Goal: Leave review/rating: Leave review/rating

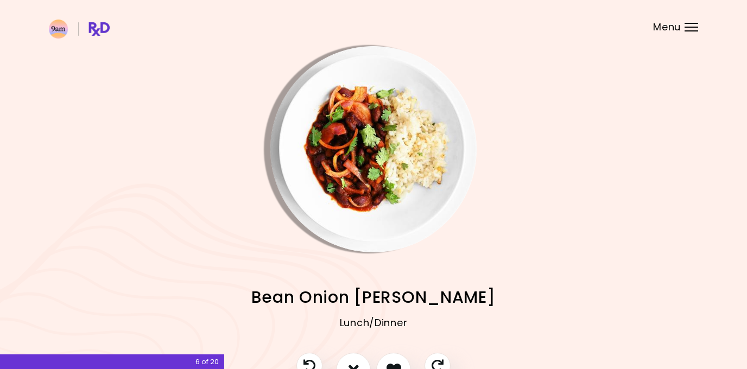
scroll to position [47, 0]
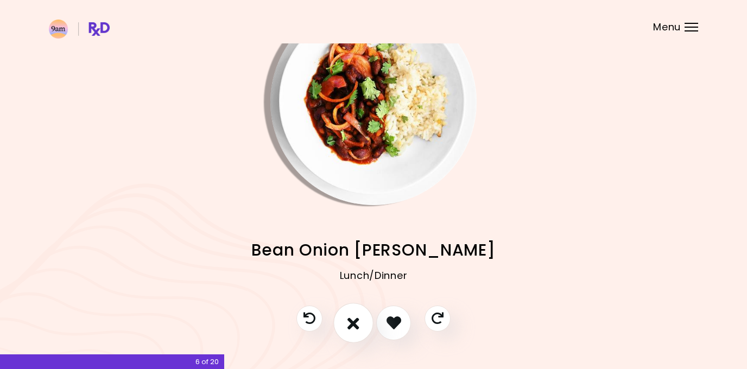
click at [353, 328] on icon "I don't like this recipe" at bounding box center [353, 322] width 12 height 17
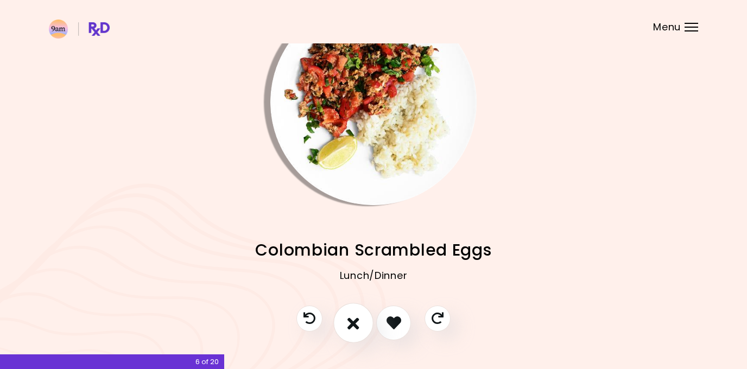
click at [353, 328] on icon "I don't like this recipe" at bounding box center [353, 322] width 12 height 17
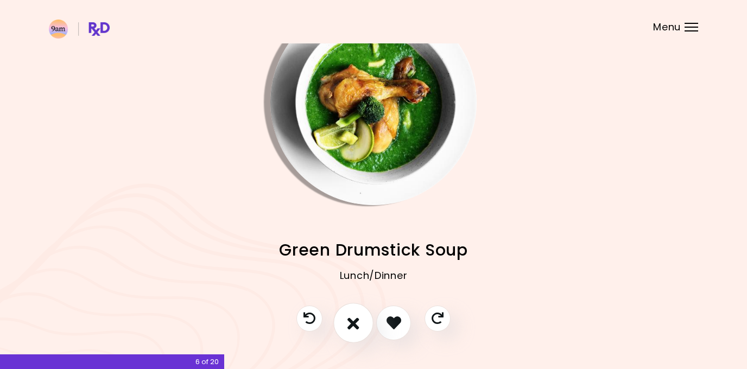
click at [353, 328] on icon "I don't like this recipe" at bounding box center [353, 322] width 12 height 17
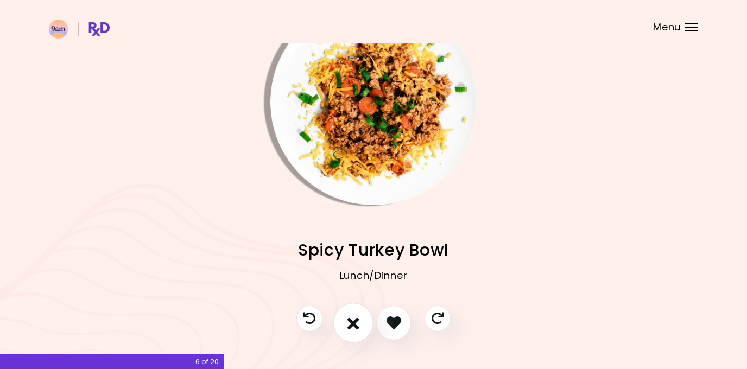
click at [353, 328] on icon "I don't like this recipe" at bounding box center [353, 322] width 12 height 17
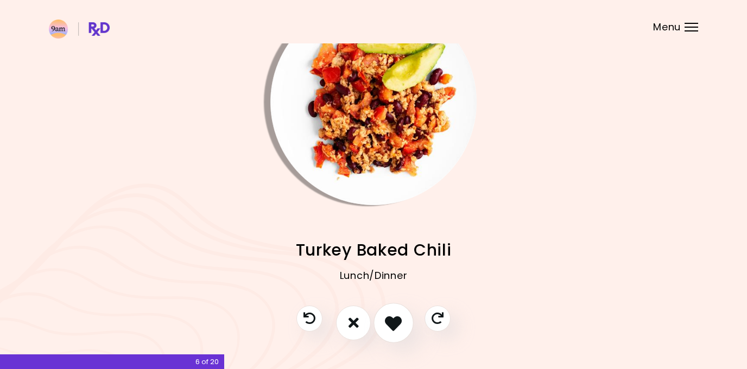
click at [379, 327] on button "I like this recipe" at bounding box center [393, 323] width 40 height 40
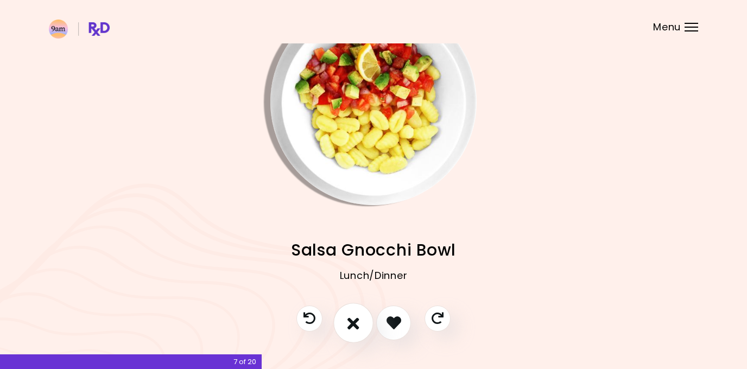
click at [359, 320] on button "I don't like this recipe" at bounding box center [353, 323] width 40 height 40
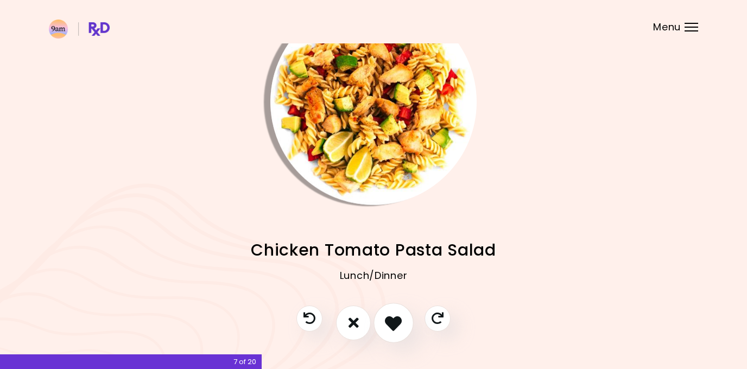
click at [400, 323] on icon "I like this recipe" at bounding box center [393, 322] width 17 height 17
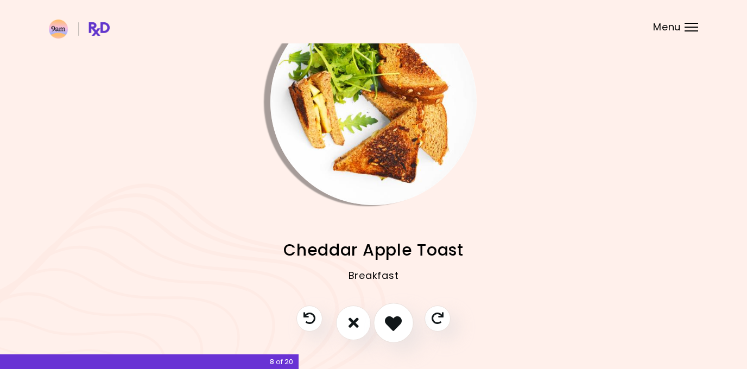
click at [385, 323] on icon "I like this recipe" at bounding box center [393, 322] width 17 height 17
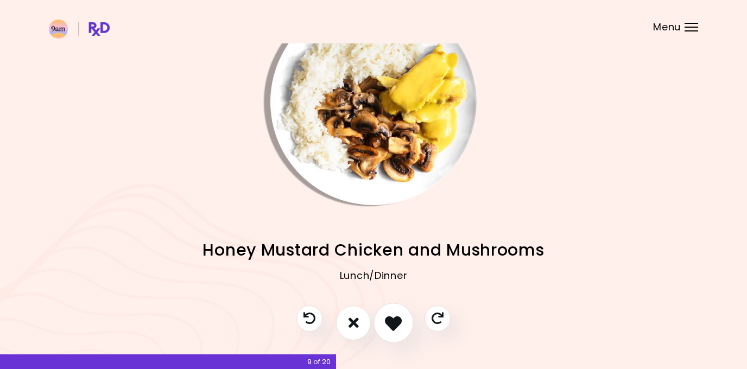
click at [387, 321] on icon "I like this recipe" at bounding box center [393, 322] width 17 height 17
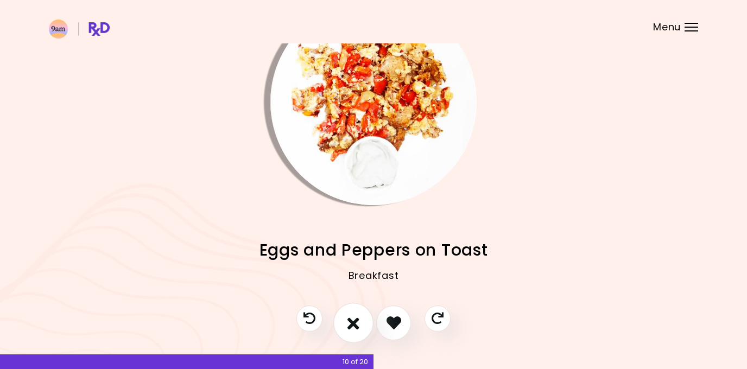
click at [339, 310] on button "I don't like this recipe" at bounding box center [353, 323] width 40 height 40
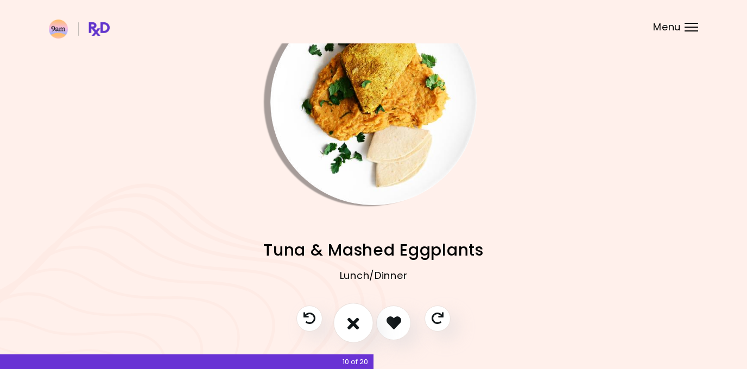
click at [346, 316] on button "I don't like this recipe" at bounding box center [353, 323] width 40 height 40
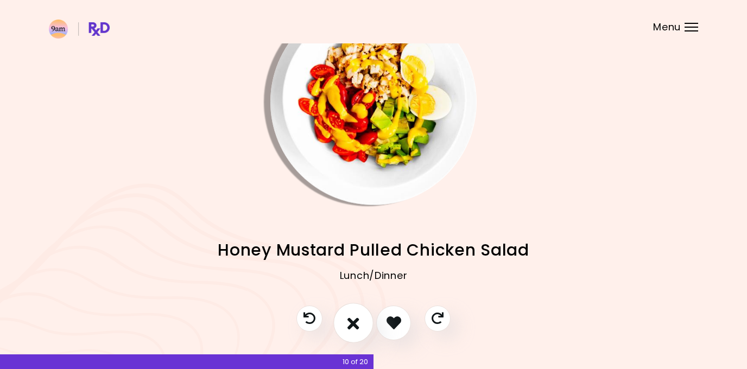
click at [346, 316] on button "I don't like this recipe" at bounding box center [353, 323] width 40 height 40
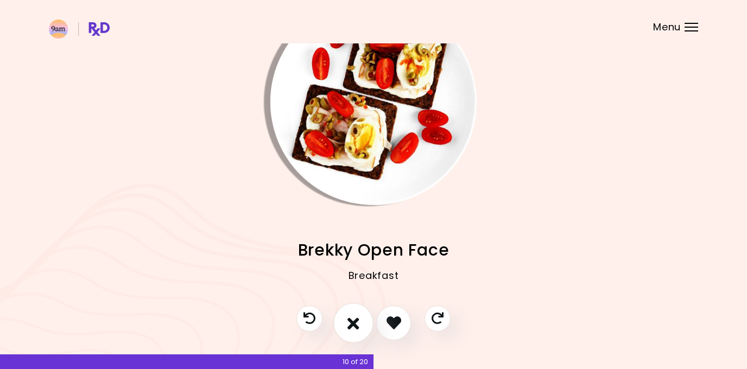
click at [346, 316] on button "I don't like this recipe" at bounding box center [353, 323] width 40 height 40
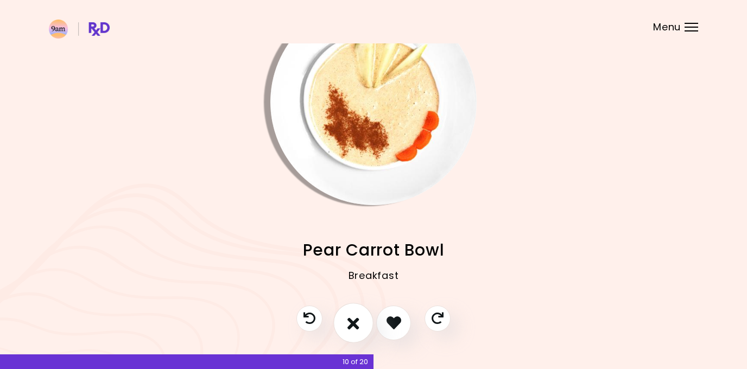
click at [346, 316] on button "I don't like this recipe" at bounding box center [353, 323] width 40 height 40
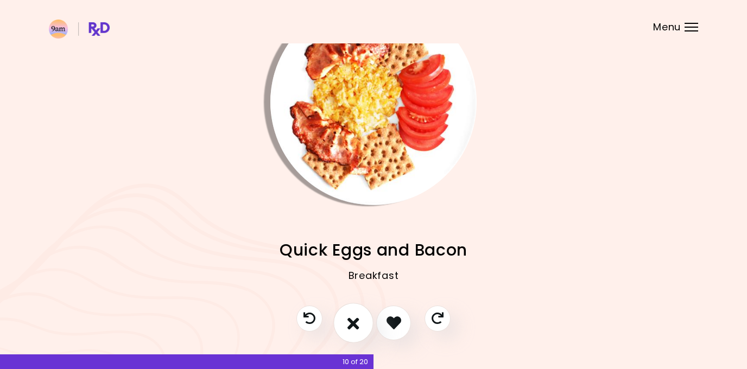
click at [346, 316] on button "I don't like this recipe" at bounding box center [353, 323] width 40 height 40
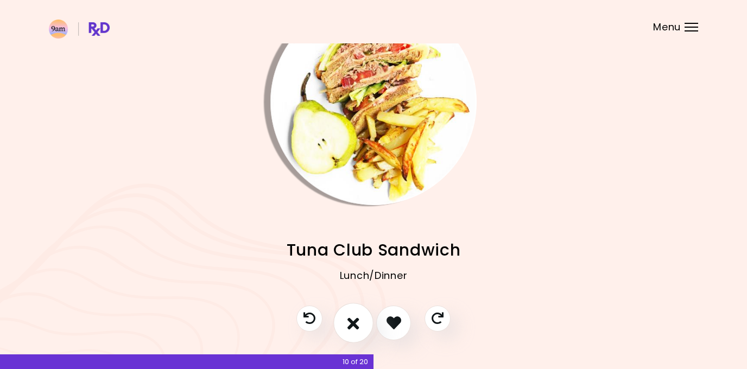
click at [346, 316] on button "I don't like this recipe" at bounding box center [353, 323] width 40 height 40
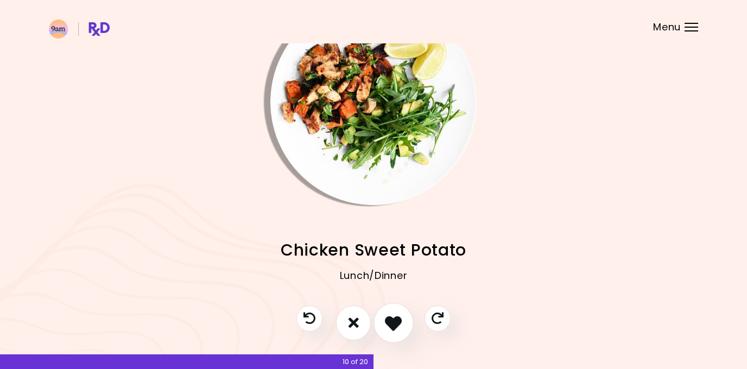
click at [393, 322] on icon "I like this recipe" at bounding box center [393, 322] width 17 height 17
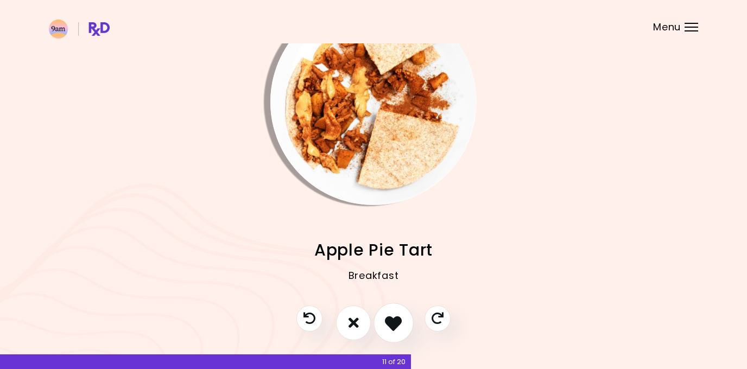
click at [393, 322] on icon "I like this recipe" at bounding box center [393, 322] width 17 height 17
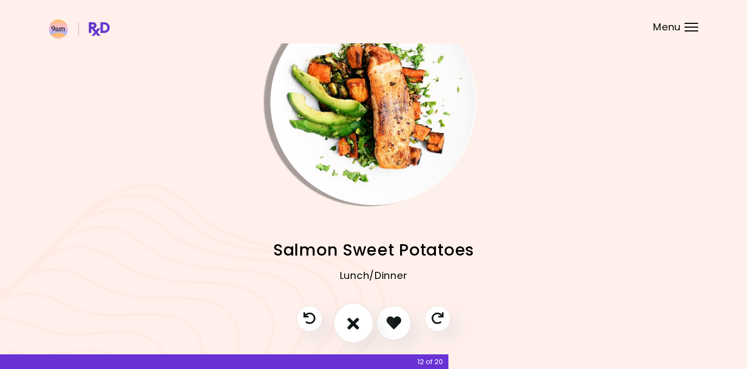
click at [360, 323] on button "I don't like this recipe" at bounding box center [353, 323] width 40 height 40
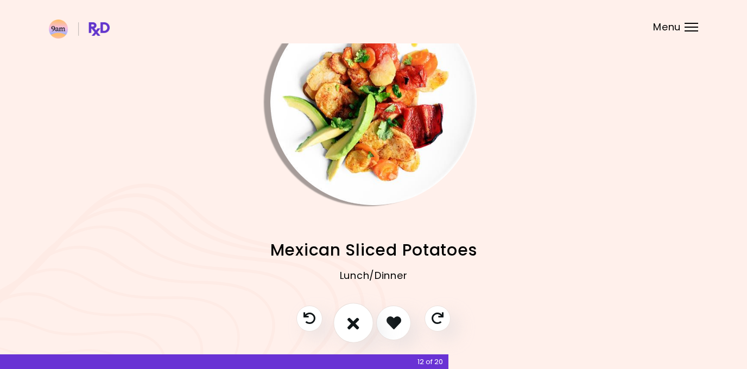
click at [360, 323] on button "I don't like this recipe" at bounding box center [353, 323] width 40 height 40
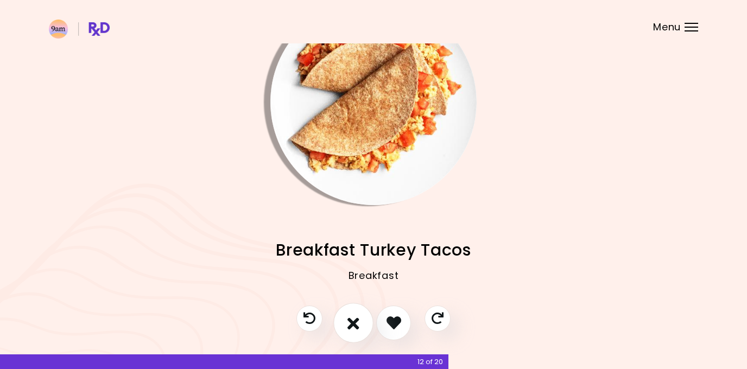
click at [360, 323] on button "I don't like this recipe" at bounding box center [353, 323] width 40 height 40
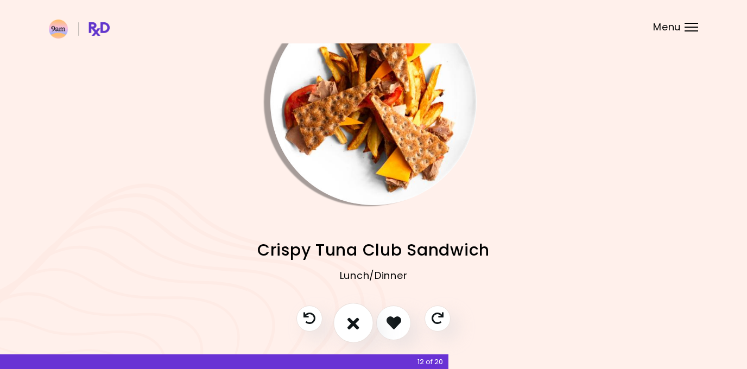
click at [360, 323] on button "I don't like this recipe" at bounding box center [353, 323] width 40 height 40
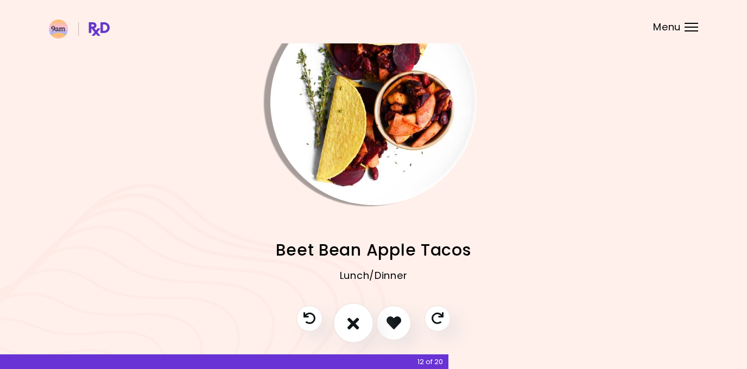
click at [360, 323] on button "I don't like this recipe" at bounding box center [353, 323] width 40 height 40
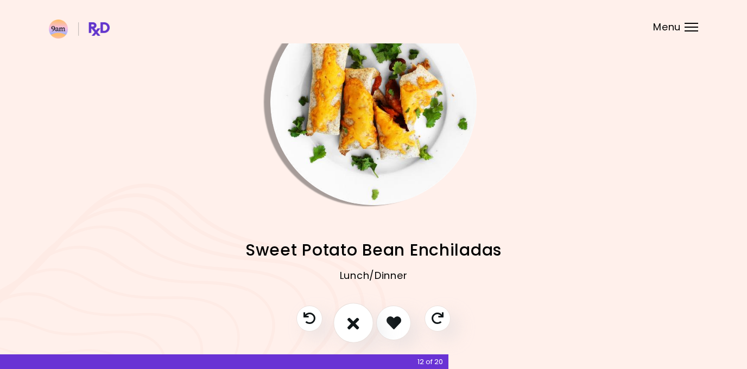
click at [360, 323] on button "I don't like this recipe" at bounding box center [353, 323] width 40 height 40
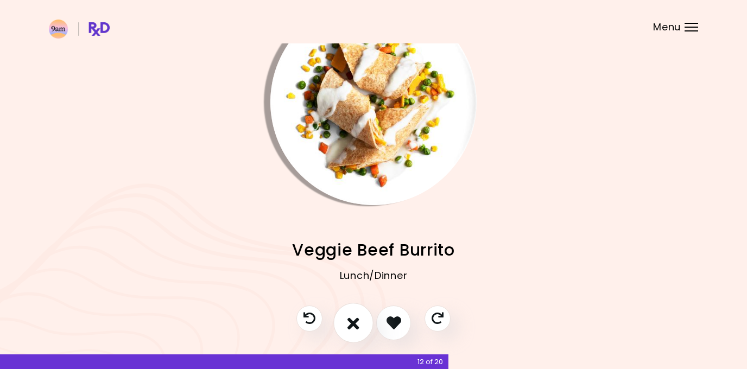
click at [360, 323] on button "I don't like this recipe" at bounding box center [353, 323] width 40 height 40
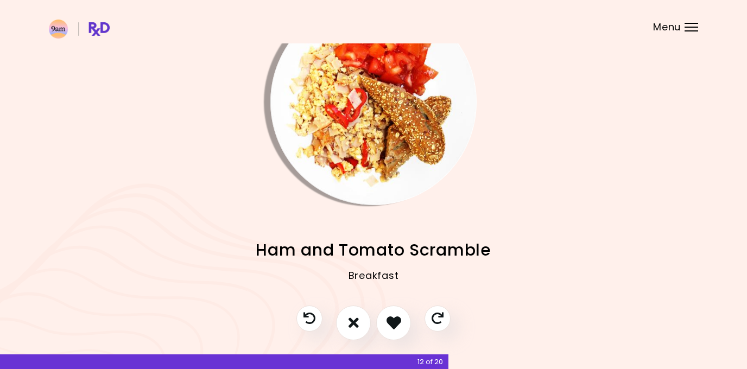
click at [331, 319] on div at bounding box center [373, 329] width 176 height 46
click at [315, 317] on icon "Previous recipe" at bounding box center [309, 318] width 14 height 14
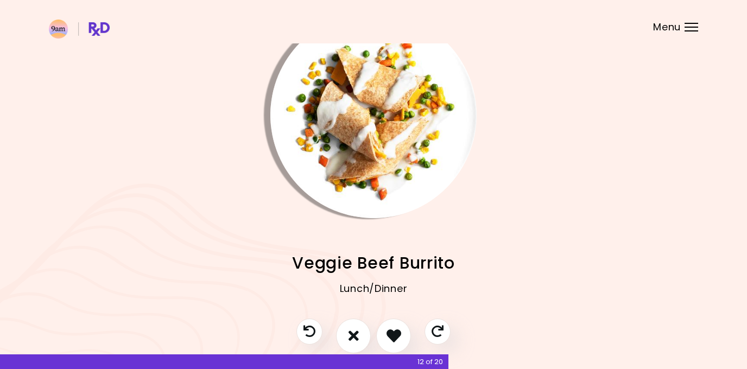
scroll to position [36, 0]
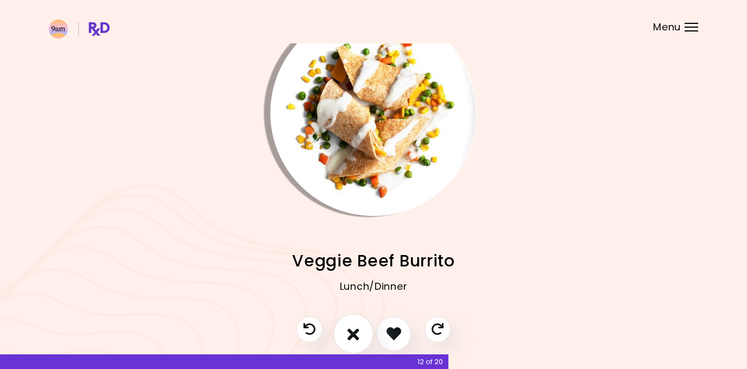
click at [358, 324] on button "I don't like this recipe" at bounding box center [353, 334] width 40 height 40
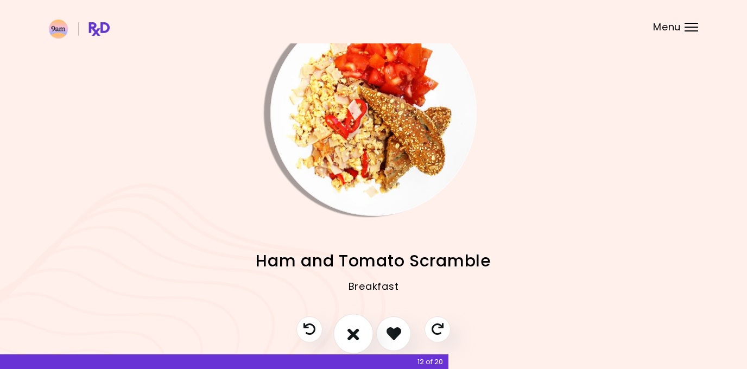
click at [358, 324] on button "I don't like this recipe" at bounding box center [353, 334] width 40 height 40
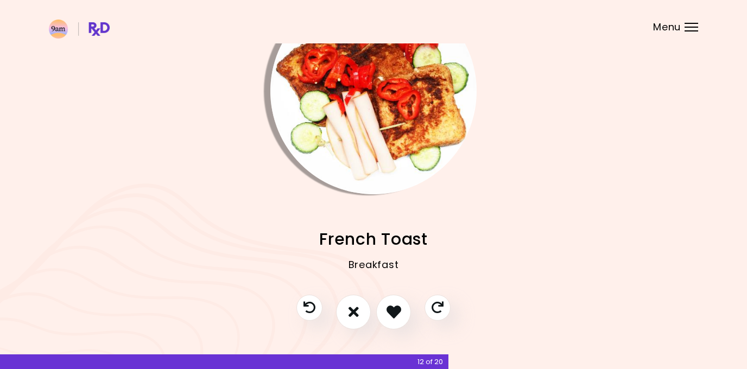
scroll to position [64, 0]
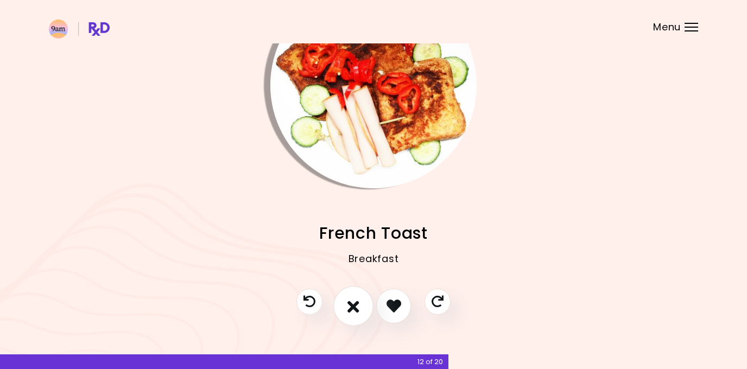
click at [356, 304] on icon "I don't like this recipe" at bounding box center [353, 305] width 12 height 17
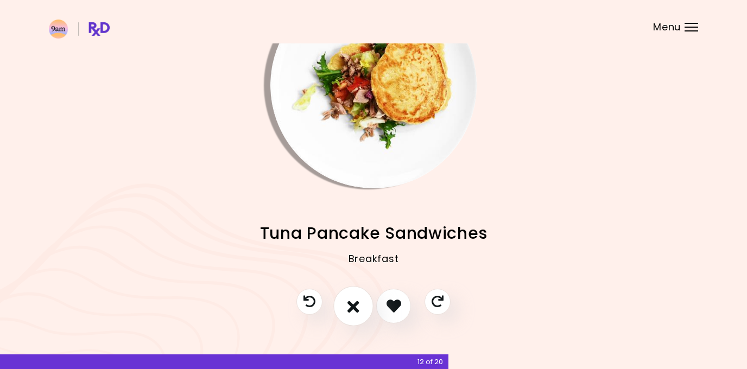
click at [356, 304] on icon "I don't like this recipe" at bounding box center [353, 305] width 12 height 17
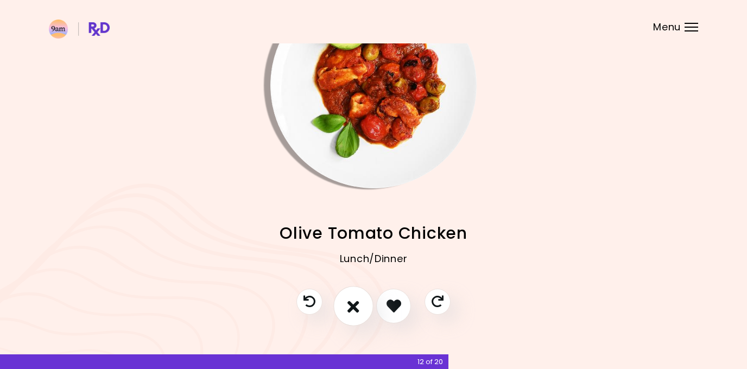
click at [356, 304] on icon "I don't like this recipe" at bounding box center [353, 305] width 12 height 17
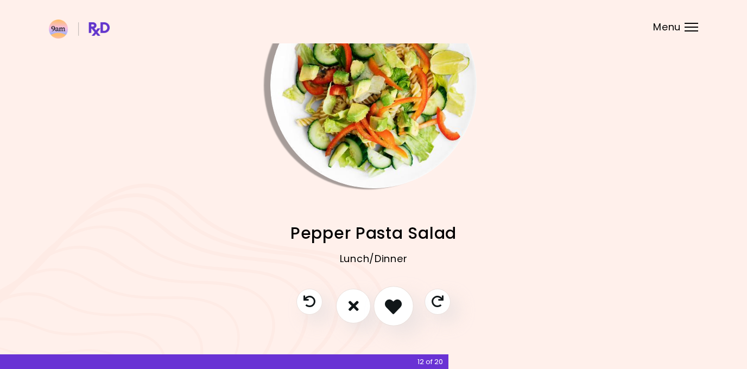
click at [393, 310] on icon "I like this recipe" at bounding box center [393, 305] width 17 height 17
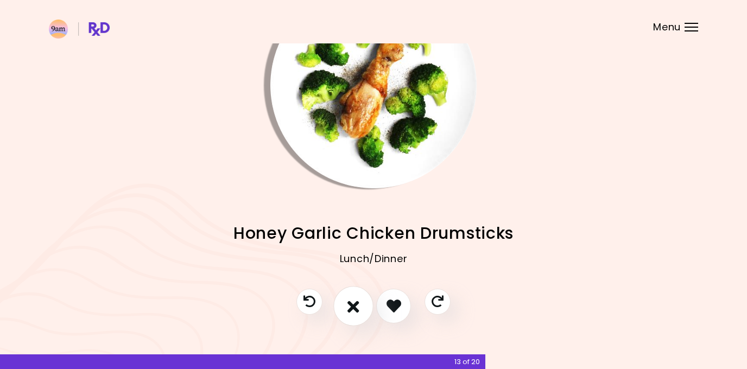
click at [356, 309] on icon "I don't like this recipe" at bounding box center [353, 305] width 12 height 17
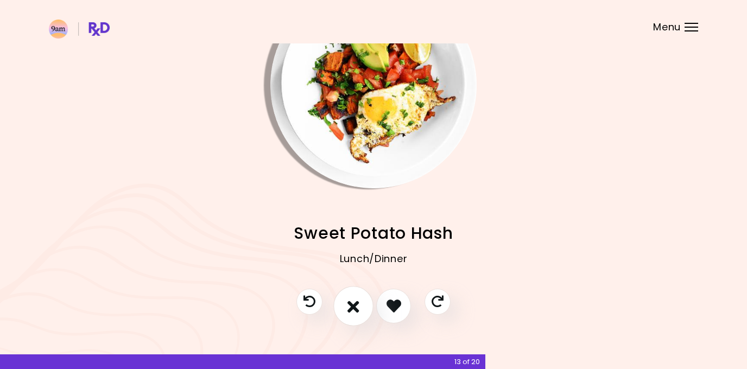
click at [356, 309] on icon "I don't like this recipe" at bounding box center [353, 305] width 12 height 17
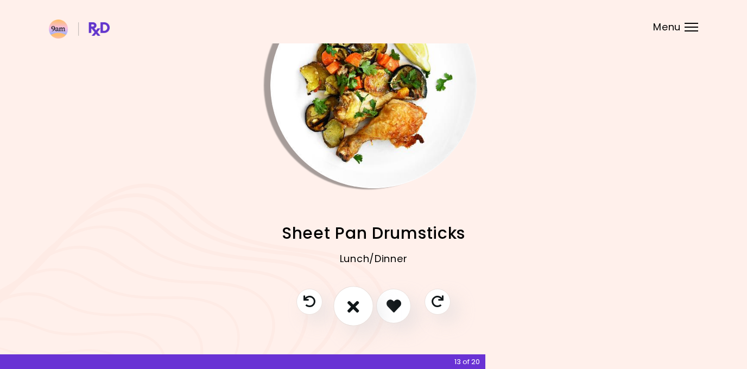
click at [356, 309] on icon "I don't like this recipe" at bounding box center [353, 305] width 12 height 17
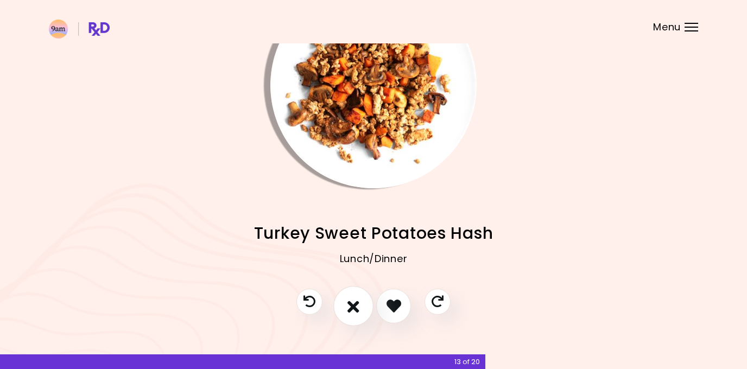
click at [356, 309] on icon "I don't like this recipe" at bounding box center [353, 305] width 12 height 17
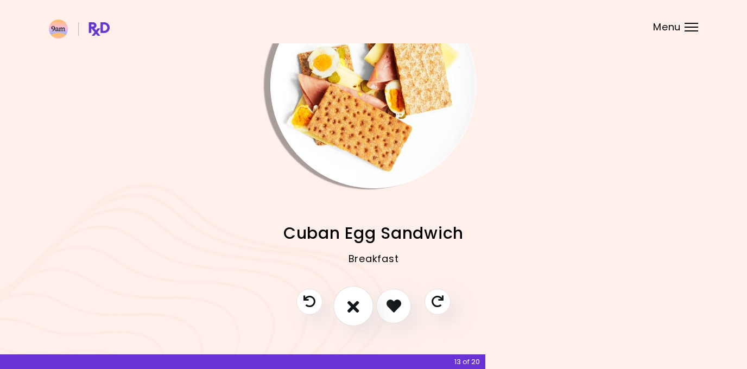
click at [356, 309] on icon "I don't like this recipe" at bounding box center [353, 305] width 12 height 17
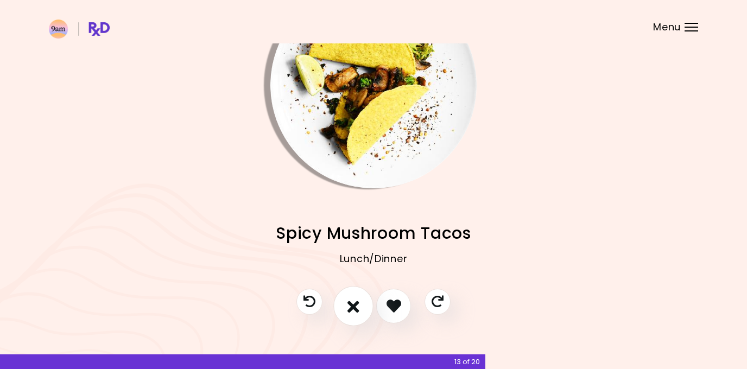
click at [357, 314] on icon "I don't like this recipe" at bounding box center [353, 305] width 12 height 17
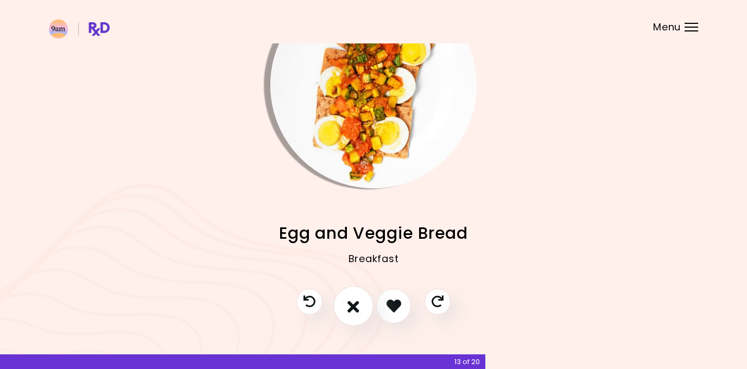
click at [357, 314] on icon "I don't like this recipe" at bounding box center [353, 305] width 12 height 17
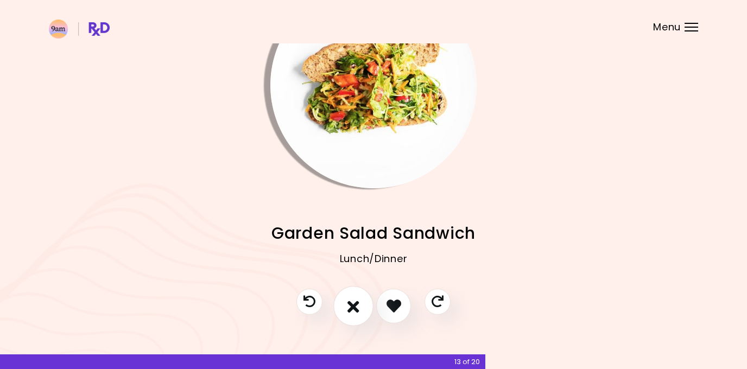
click at [357, 314] on icon "I don't like this recipe" at bounding box center [353, 305] width 12 height 17
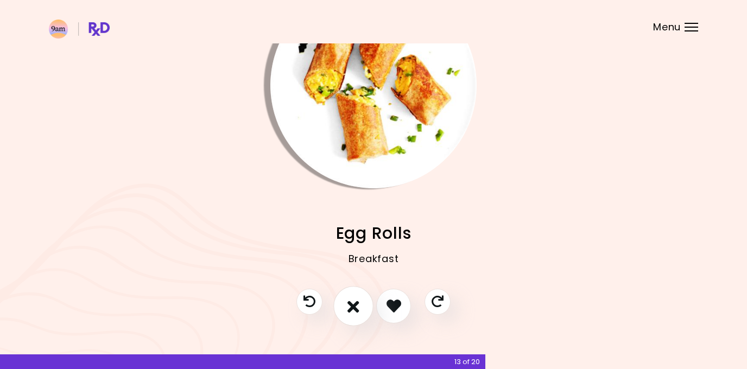
click at [357, 314] on icon "I don't like this recipe" at bounding box center [353, 305] width 12 height 17
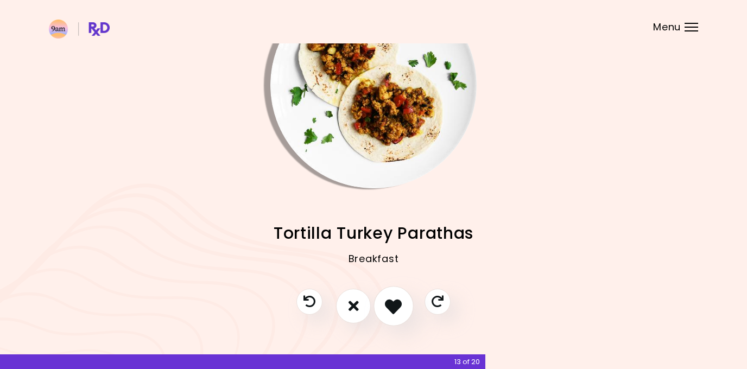
click at [397, 304] on icon "I like this recipe" at bounding box center [393, 305] width 17 height 17
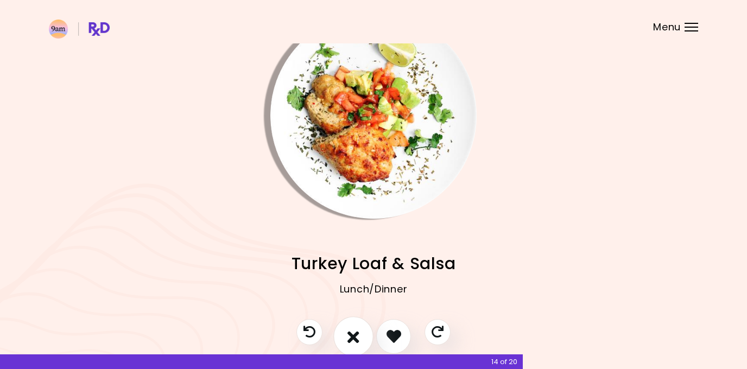
scroll to position [38, 0]
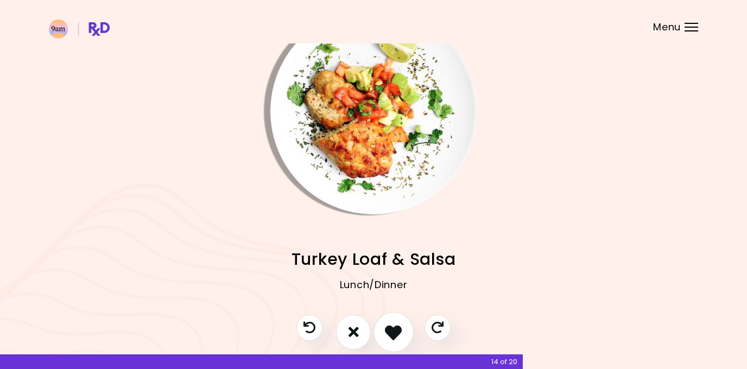
click at [392, 318] on button "I like this recipe" at bounding box center [393, 332] width 40 height 40
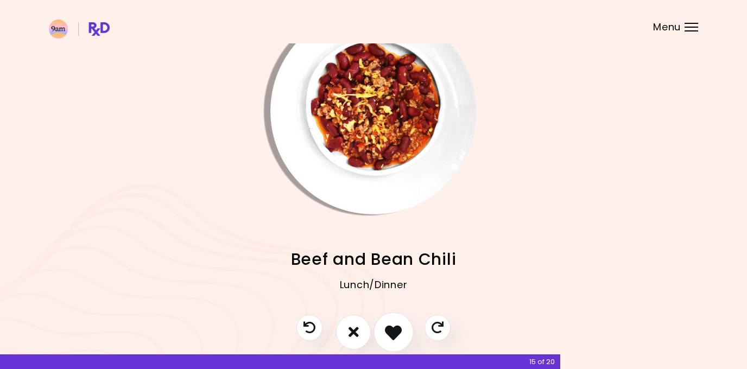
click at [391, 329] on icon "I like this recipe" at bounding box center [393, 331] width 17 height 17
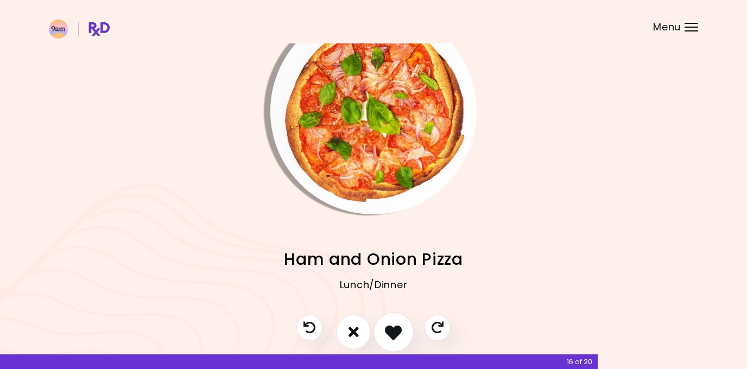
click at [390, 332] on icon "I like this recipe" at bounding box center [393, 331] width 17 height 17
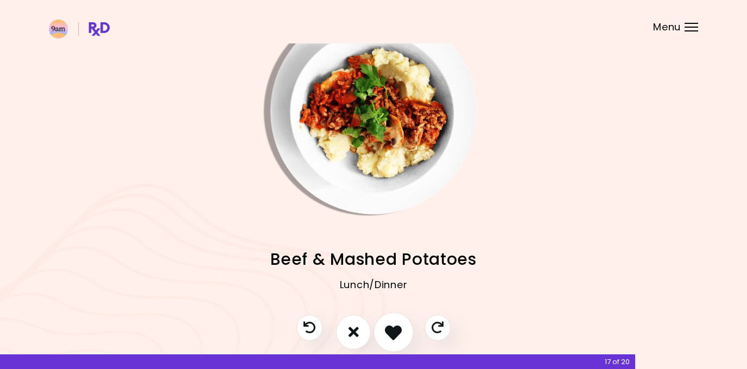
click at [385, 333] on icon "I like this recipe" at bounding box center [393, 331] width 17 height 17
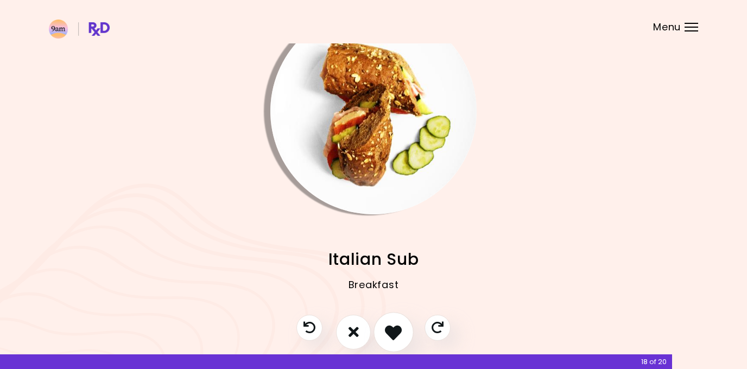
click at [385, 333] on icon "I like this recipe" at bounding box center [393, 331] width 17 height 17
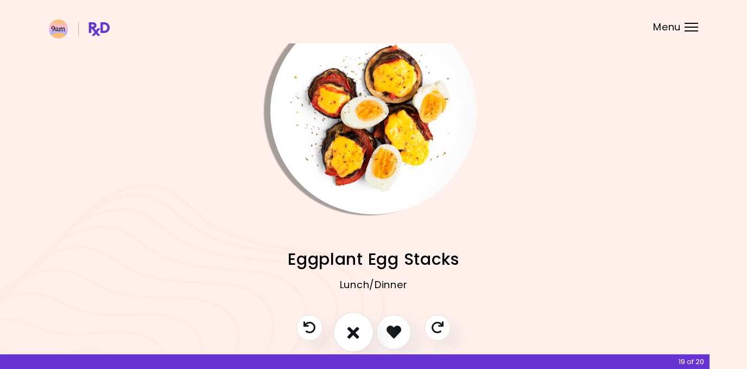
click at [351, 334] on icon "I don't like this recipe" at bounding box center [353, 331] width 12 height 17
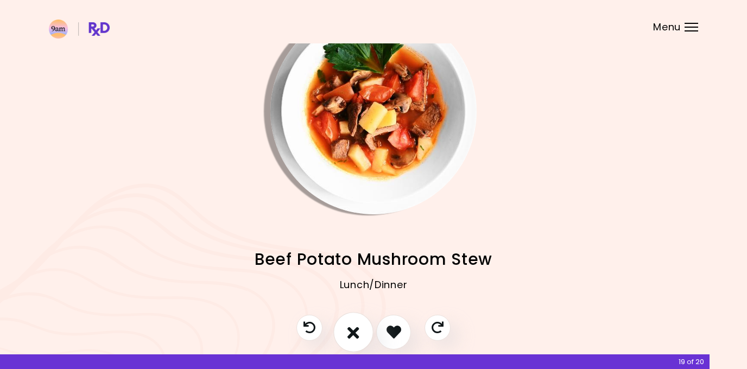
scroll to position [39, 0]
click at [351, 333] on icon "I don't like this recipe" at bounding box center [353, 331] width 12 height 17
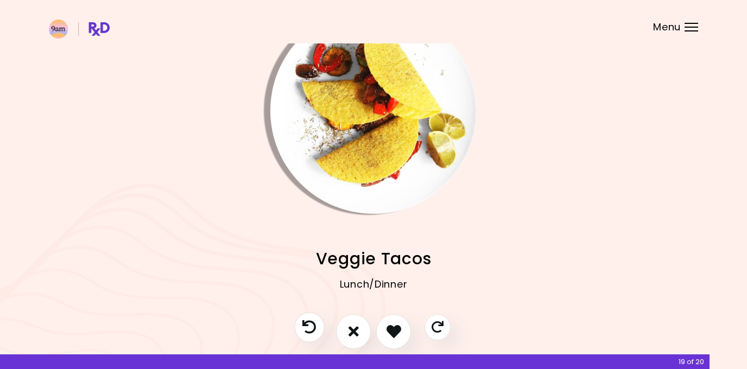
click at [309, 326] on icon "Previous recipe" at bounding box center [309, 327] width 14 height 14
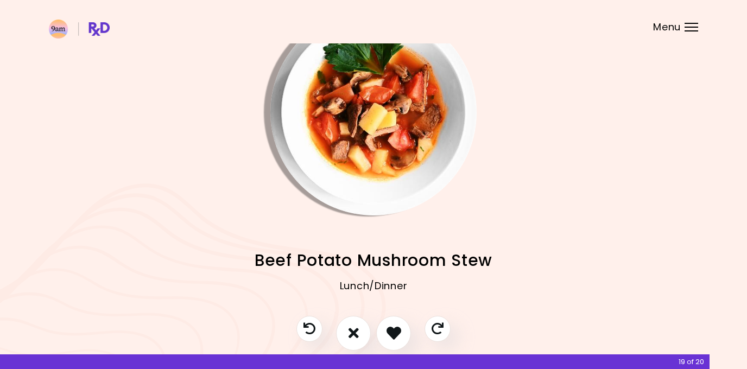
scroll to position [40, 0]
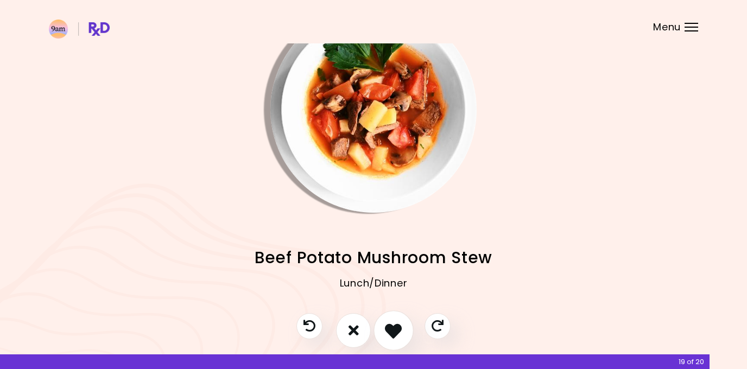
click at [394, 332] on icon "I like this recipe" at bounding box center [393, 330] width 17 height 17
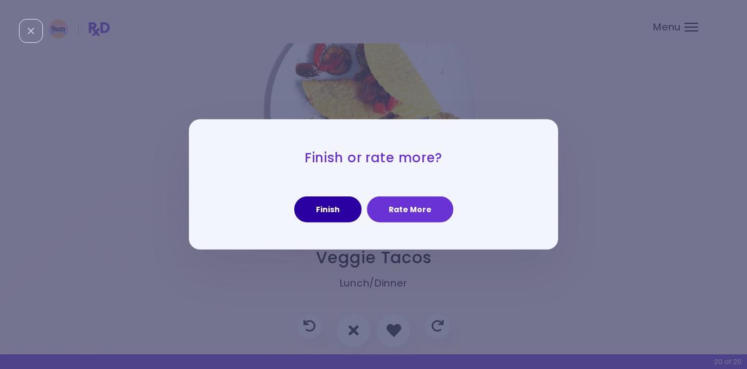
click at [341, 210] on button "Finish" at bounding box center [327, 209] width 67 height 26
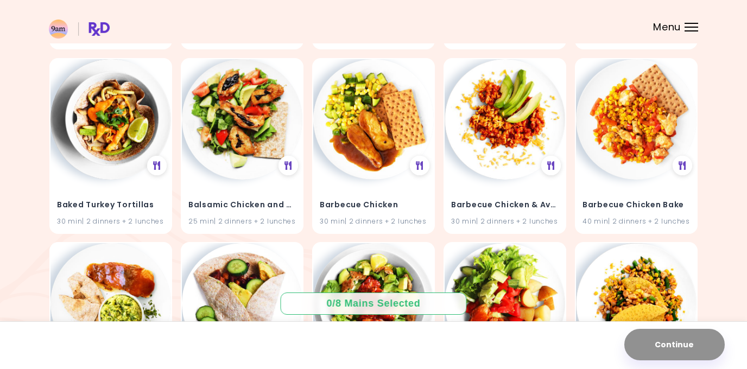
scroll to position [1784, 0]
